Goal: Task Accomplishment & Management: Manage account settings

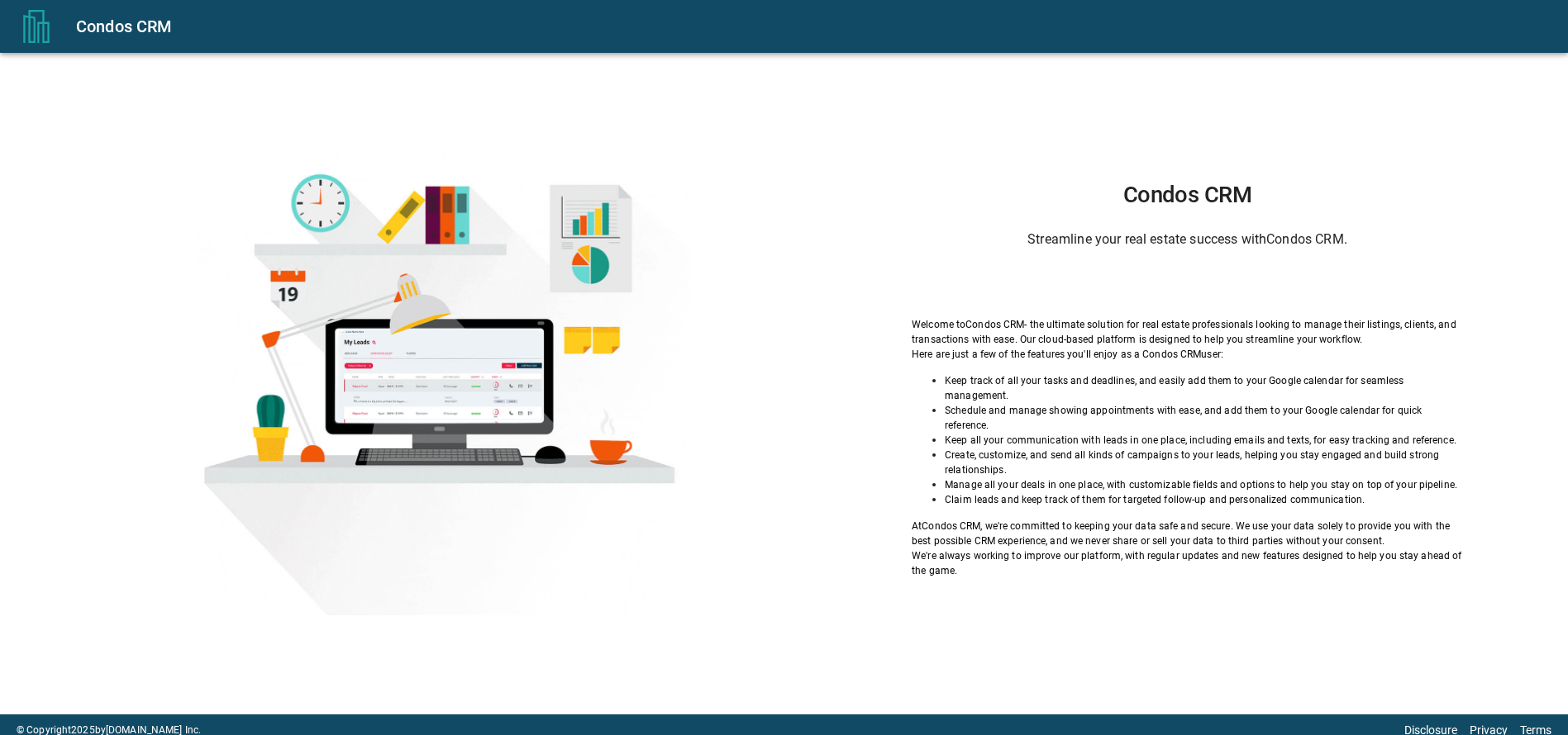
click at [978, 279] on div "Condos CRM Streamline your real estate success with Condos CRM . Welcome to Con…" at bounding box center [1187, 379] width 679 height 396
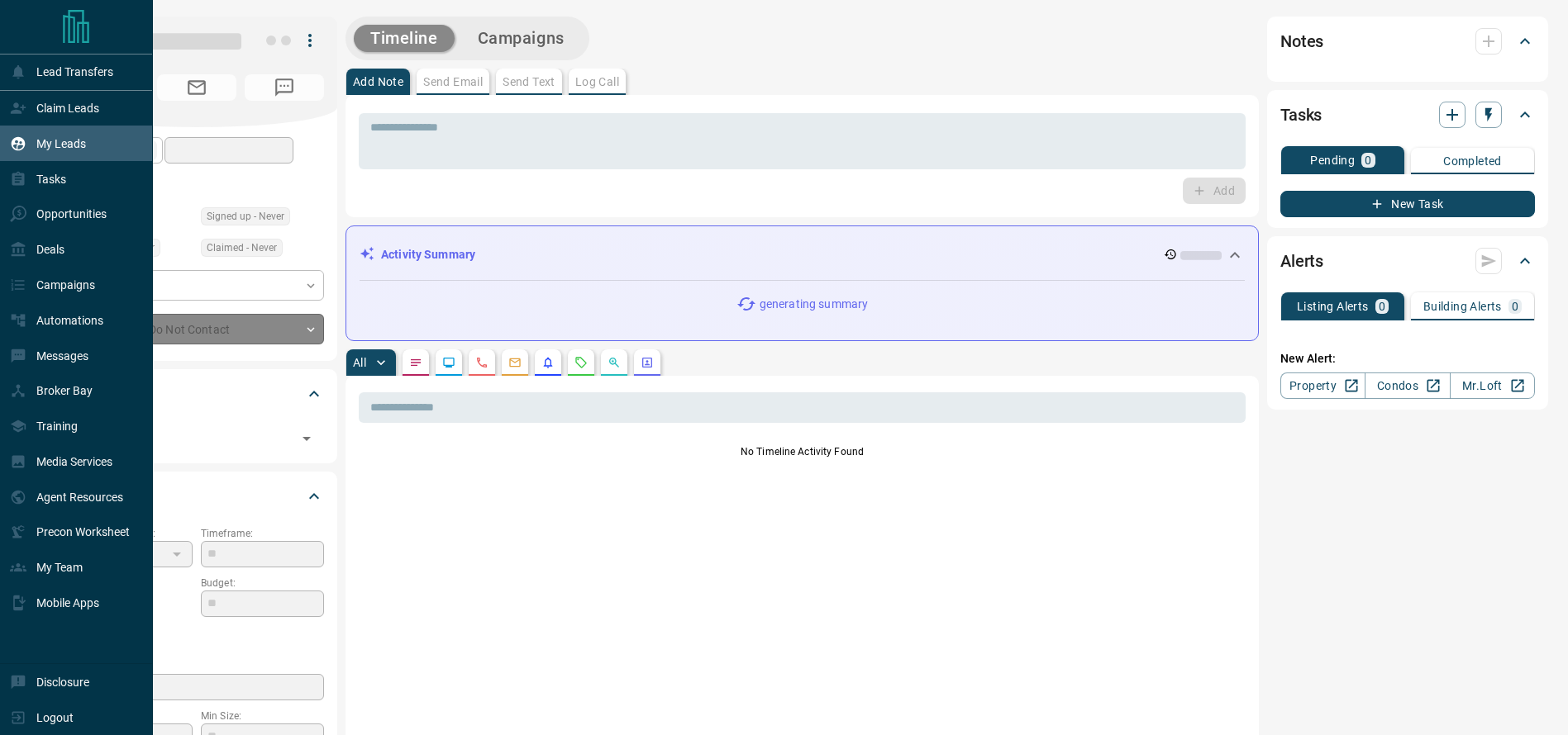
click at [15, 144] on icon at bounding box center [18, 144] width 16 height 16
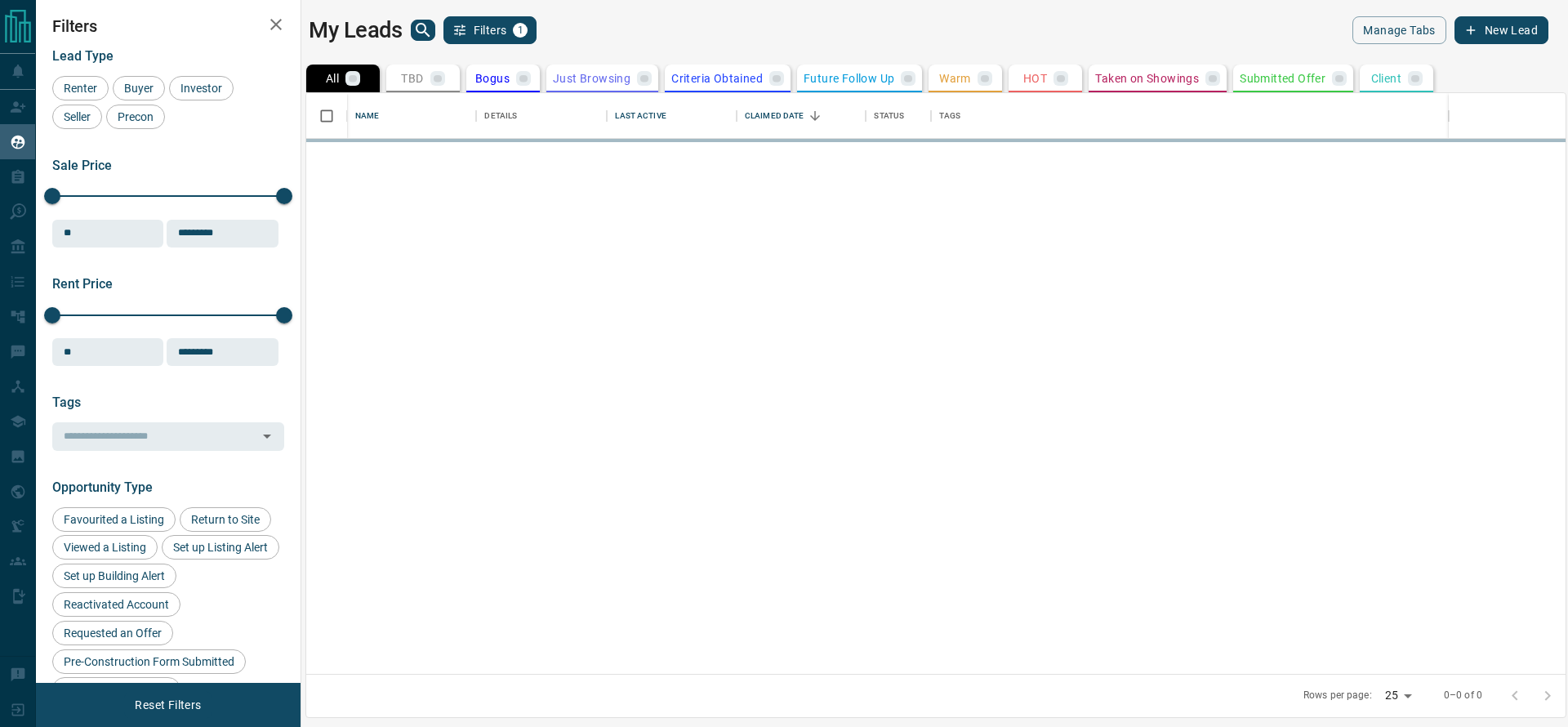
scroll to position [562, 1241]
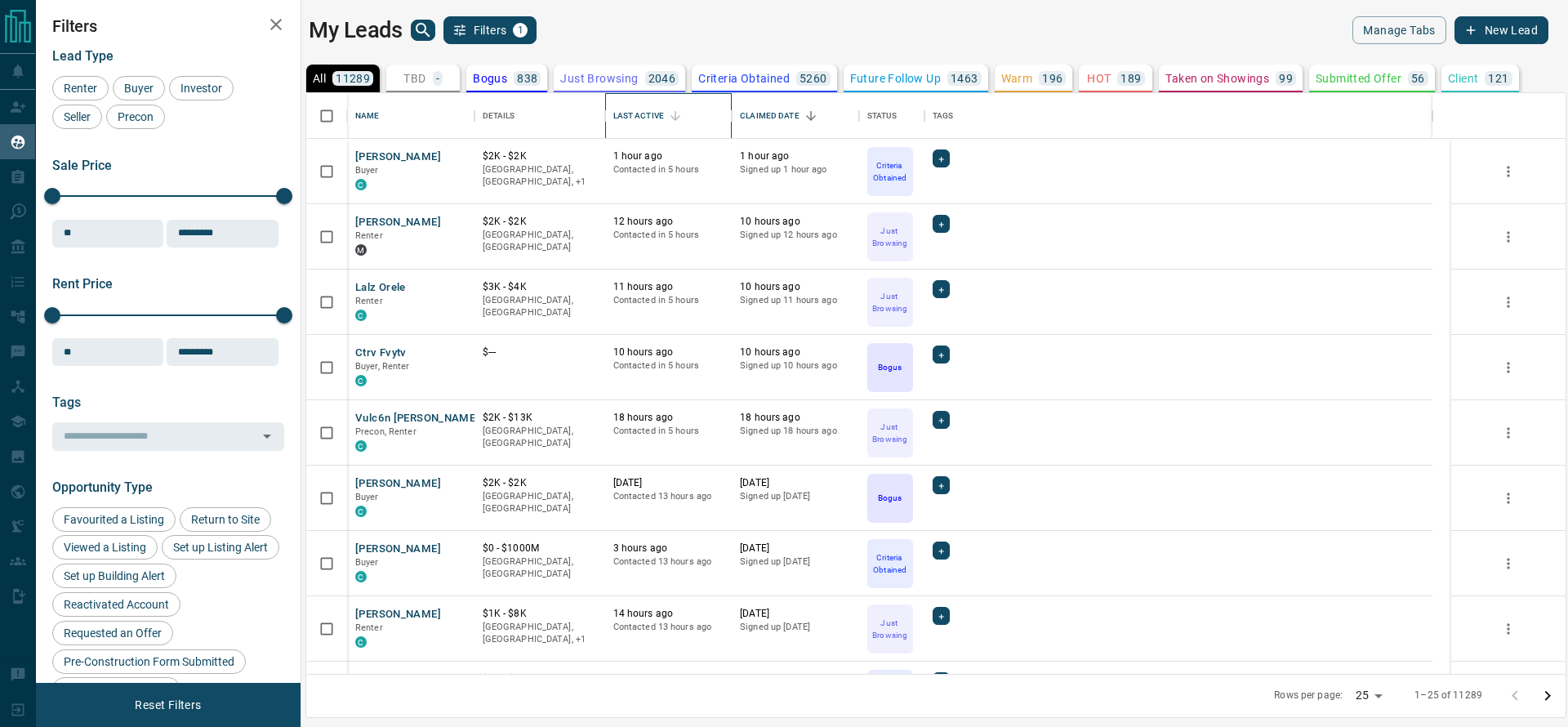
click at [642, 111] on div "Last Active" at bounding box center [639, 116] width 51 height 46
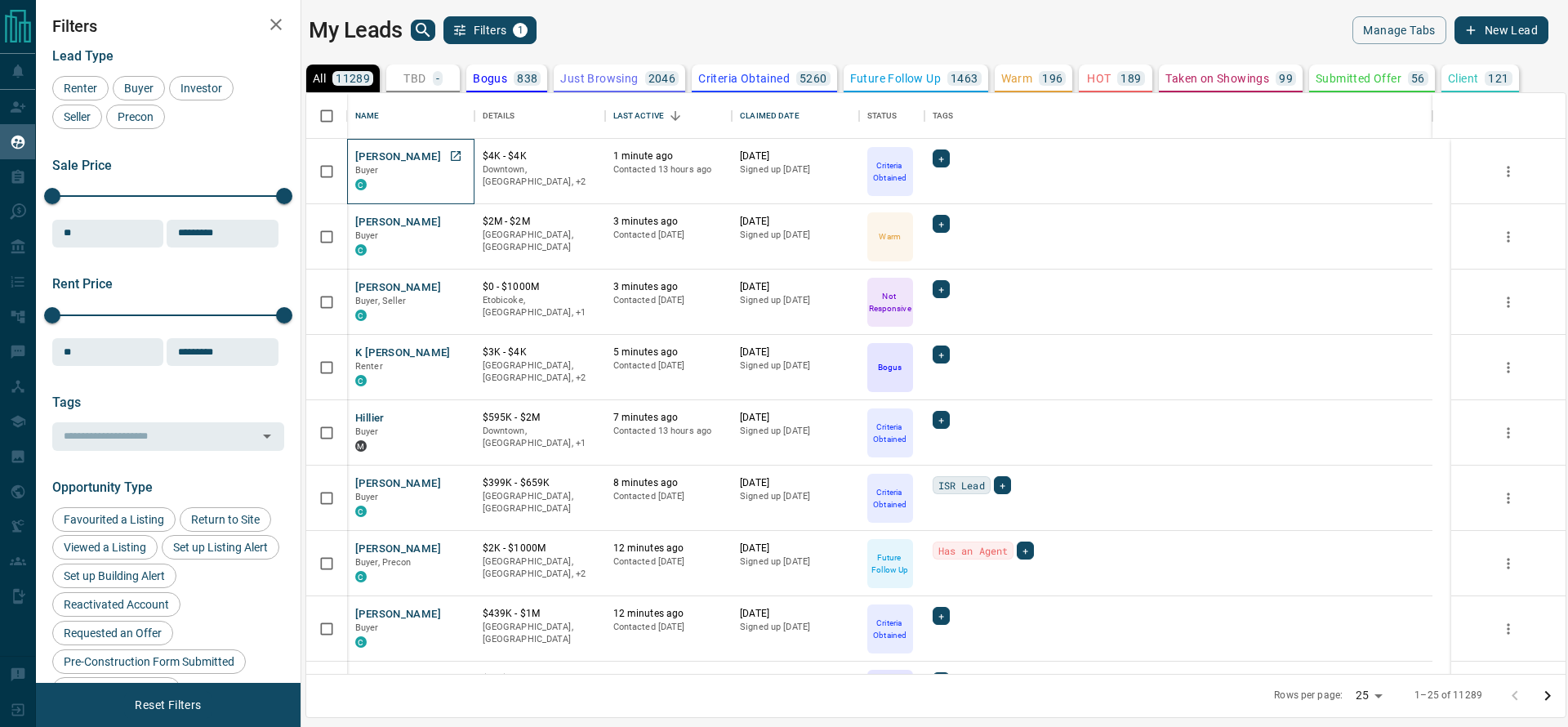
click at [466, 164] on p "Buyer" at bounding box center [410, 170] width 111 height 13
click at [463, 158] on link "Open in New Tab" at bounding box center [456, 156] width 21 height 21
click at [460, 293] on link "Open in New Tab" at bounding box center [456, 287] width 21 height 21
click at [456, 421] on icon "Open in New Tab" at bounding box center [456, 417] width 10 height 10
click at [456, 491] on link "Open in New Tab" at bounding box center [456, 483] width 21 height 21
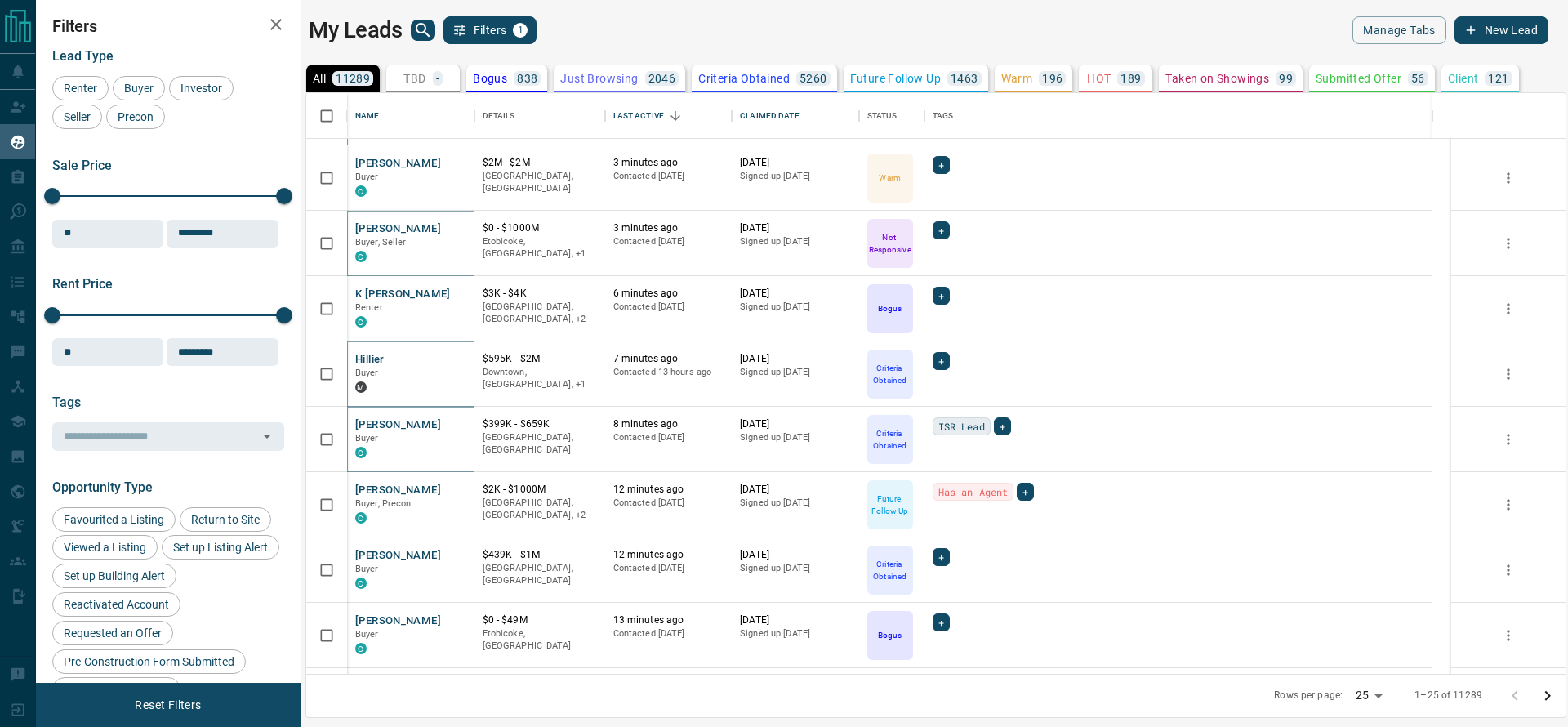
scroll to position [64, 0]
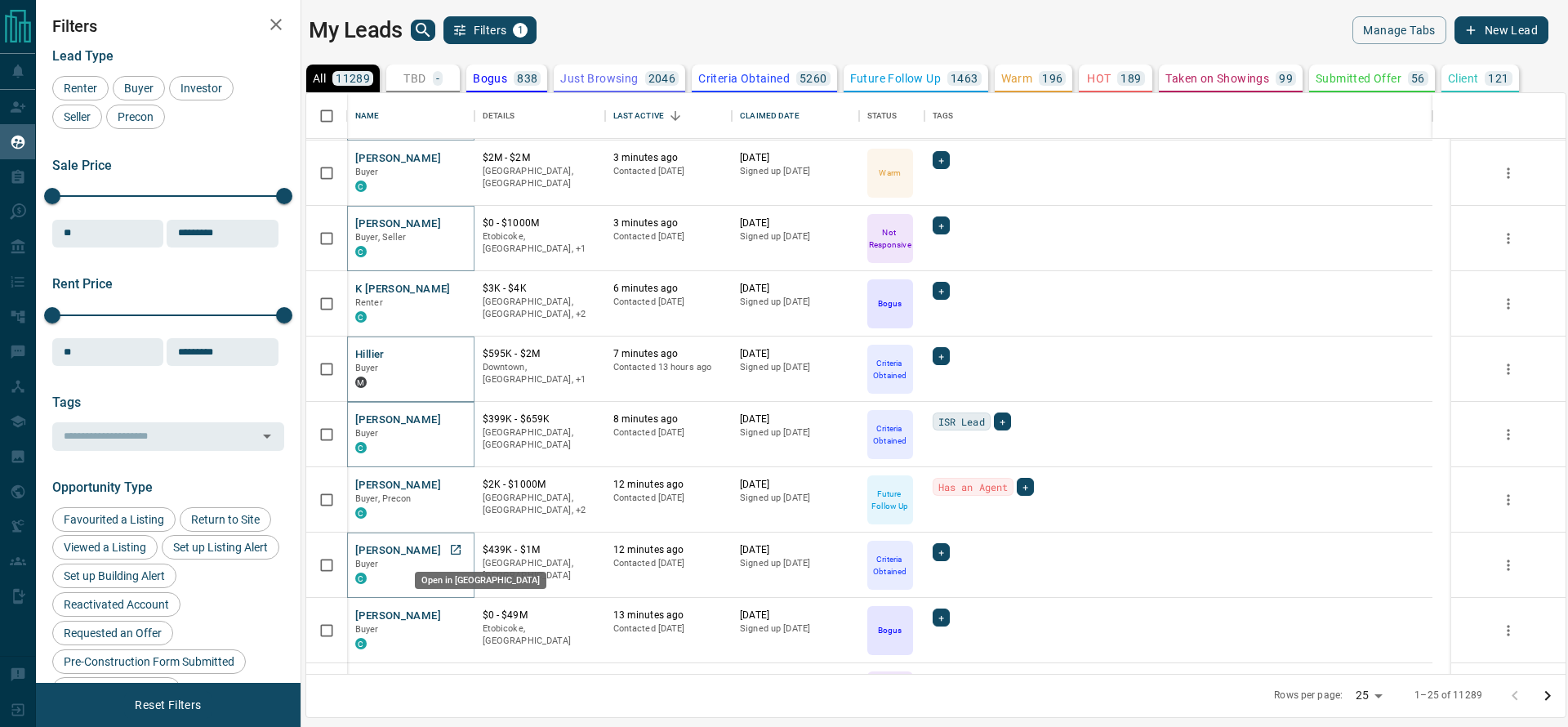
click at [453, 545] on icon "Open in New Tab" at bounding box center [456, 550] width 10 height 10
